Goal: Task Accomplishment & Management: Use online tool/utility

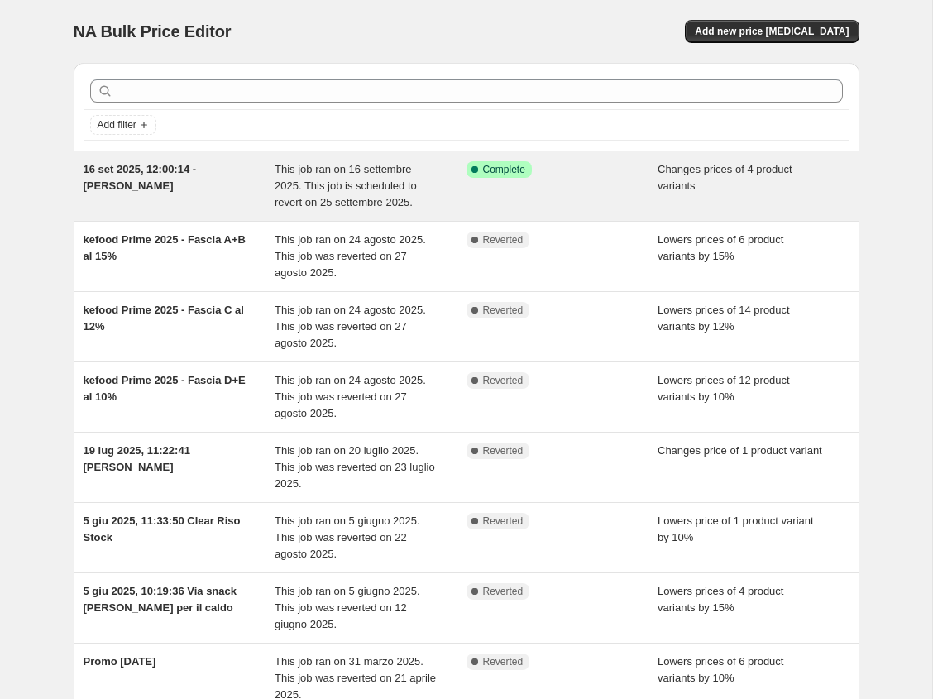
click at [118, 170] on span "16 set 2025, 12:00:14 - [PERSON_NAME]" at bounding box center [140, 177] width 113 height 29
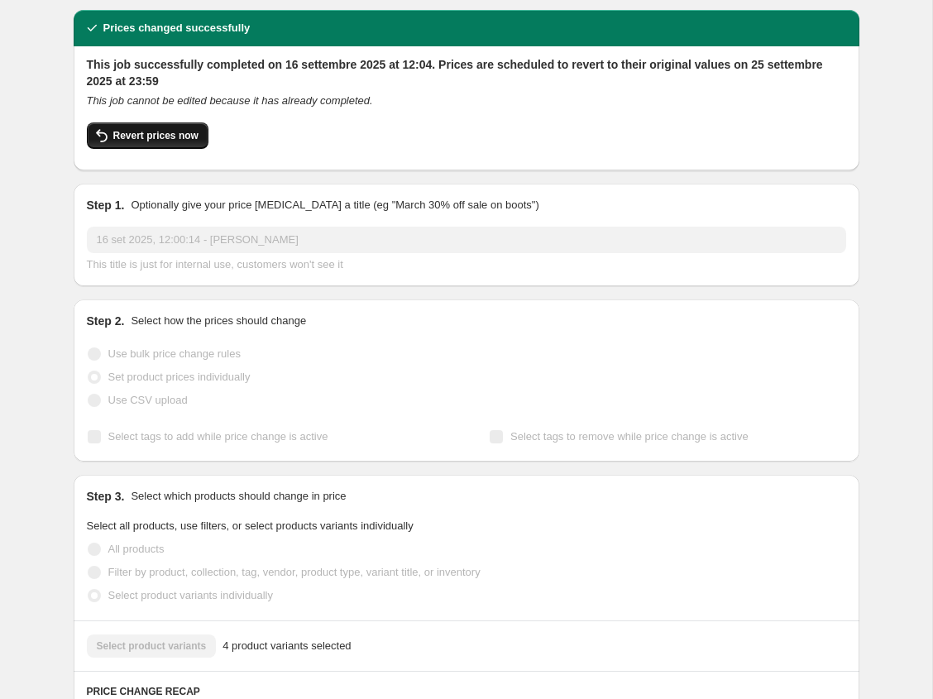
scroll to position [50, 0]
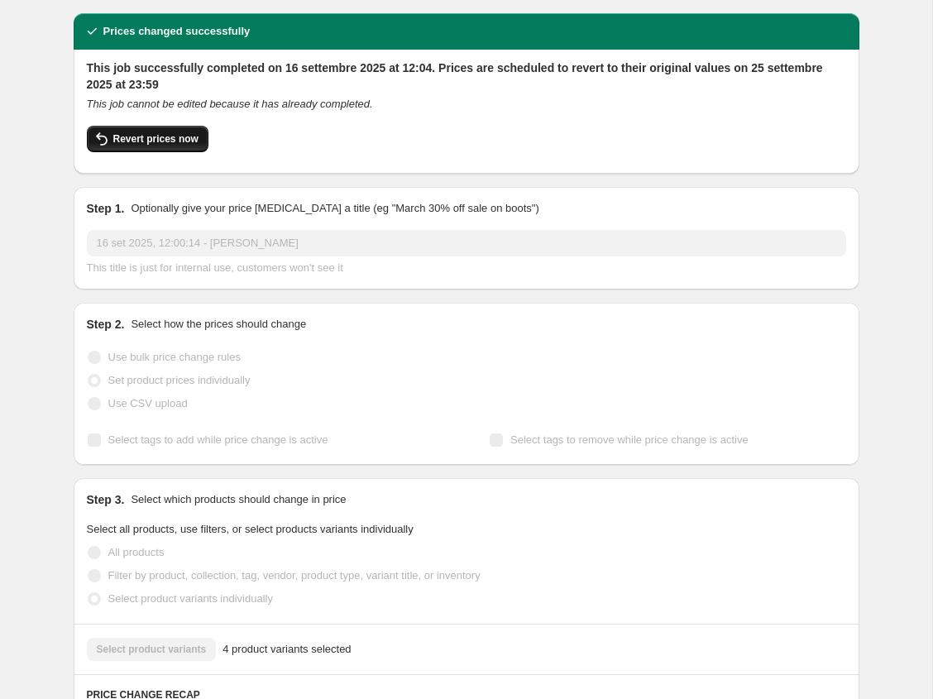
click at [159, 139] on span "Revert prices now" at bounding box center [155, 138] width 85 height 13
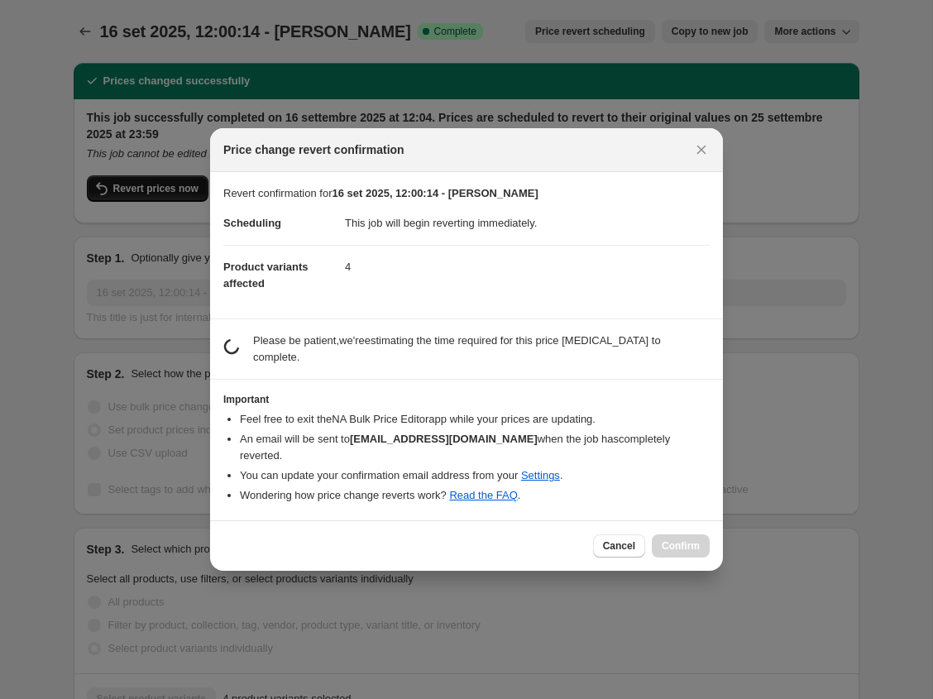
checkbox input "false"
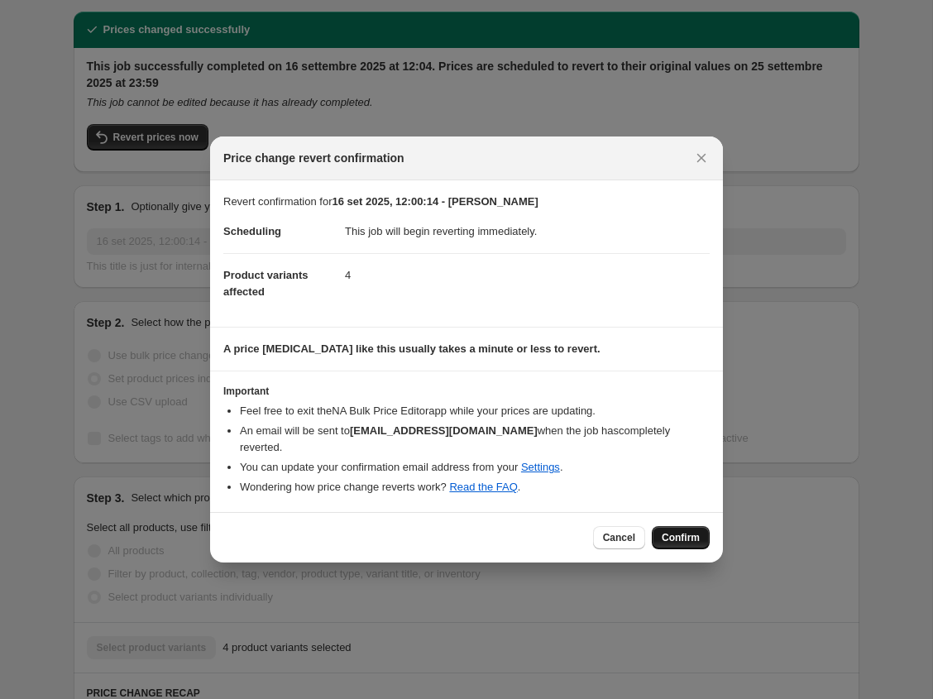
click at [689, 535] on span "Confirm" at bounding box center [680, 537] width 38 height 13
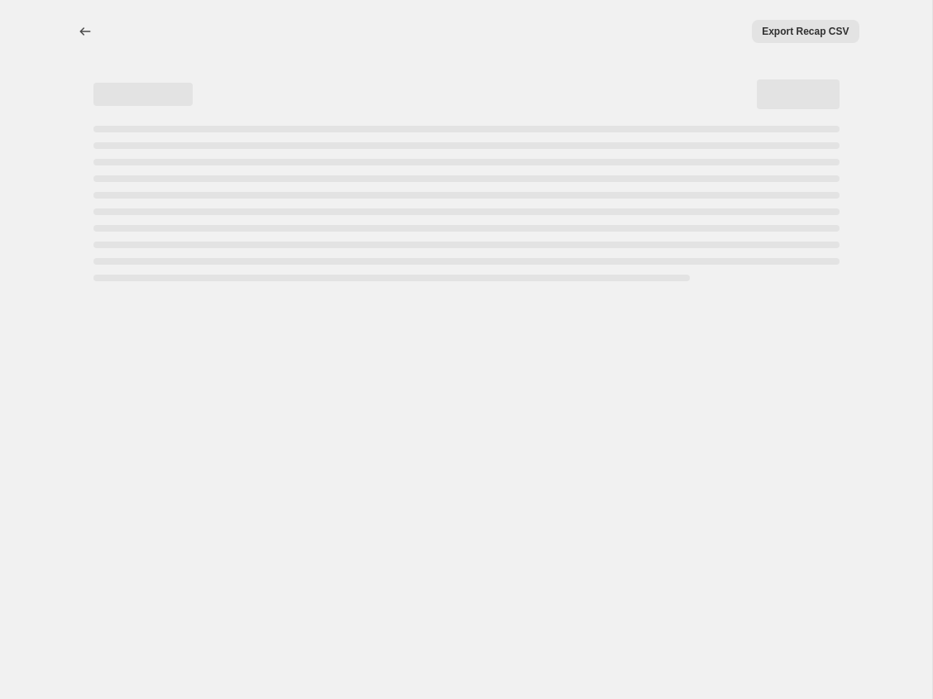
scroll to position [0, 0]
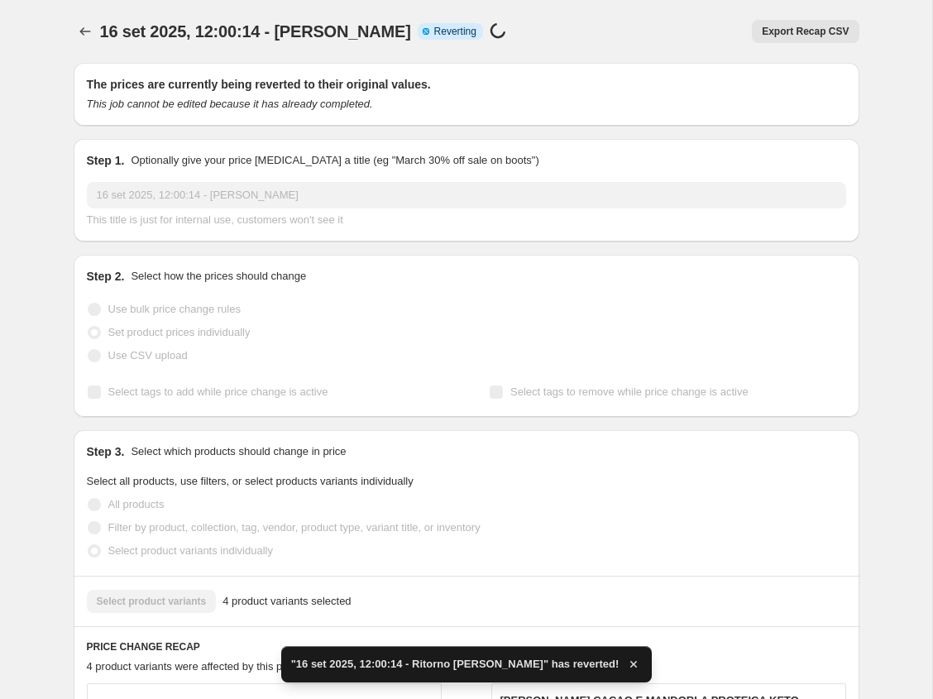
checkbox input "true"
